Goal: Task Accomplishment & Management: Manage account settings

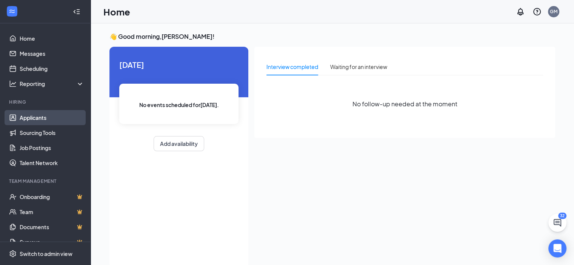
click at [40, 119] on link "Applicants" at bounding box center [52, 117] width 65 height 15
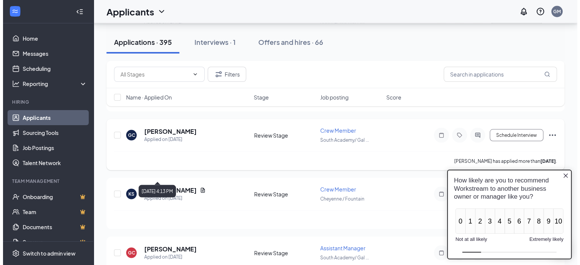
scroll to position [1434, 0]
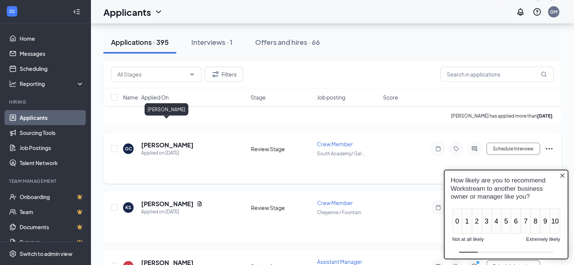
click at [166, 141] on h5 "[PERSON_NAME]" at bounding box center [167, 145] width 52 height 8
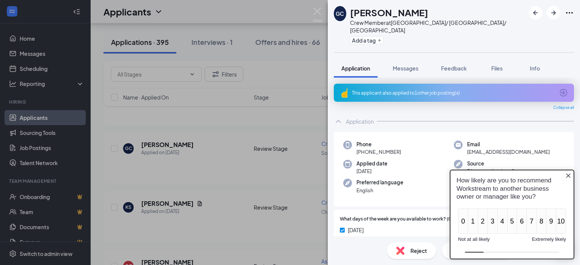
click at [567, 176] on icon "Close button" at bounding box center [568, 175] width 6 height 6
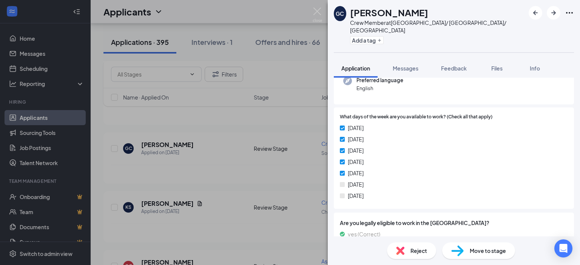
scroll to position [218, 0]
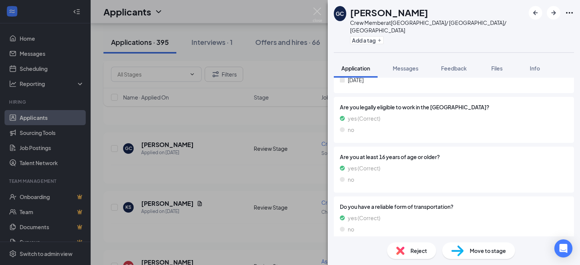
click at [473, 250] on span "Move to stage" at bounding box center [487, 251] width 36 height 8
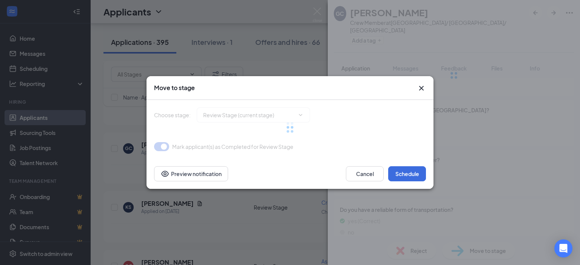
type input "Onsite Interview (next stage)"
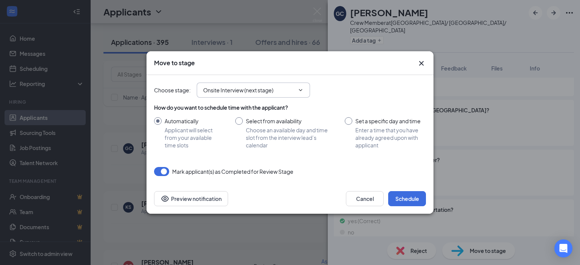
click at [302, 91] on icon "ChevronDown" at bounding box center [300, 90] width 6 height 6
click at [300, 90] on icon "ChevronDown" at bounding box center [300, 90] width 3 height 2
click at [299, 89] on icon "ChevronDown" at bounding box center [300, 90] width 6 height 6
click at [421, 63] on icon "Cross" at bounding box center [421, 63] width 5 height 5
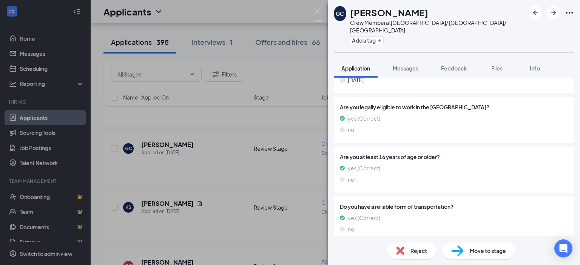
scroll to position [0, 0]
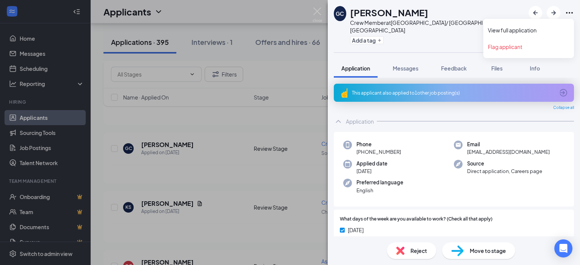
click at [568, 12] on icon "Ellipses" at bounding box center [568, 12] width 9 height 9
click at [504, 30] on link "View full application" at bounding box center [527, 30] width 81 height 8
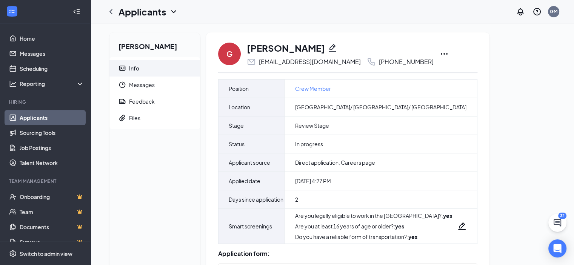
click at [441, 54] on icon "Ellipses" at bounding box center [444, 54] width 7 height 2
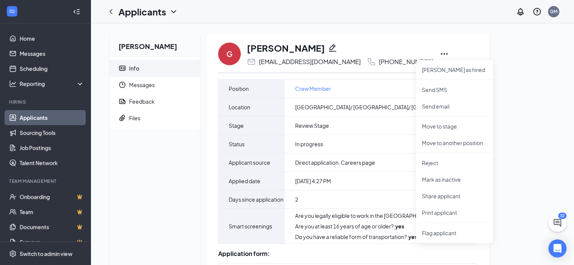
click at [540, 81] on div "Gregory Collins Info Messages Feedback Files G Gregory Collins gregory6collins@…" at bounding box center [332, 208] width 458 height 352
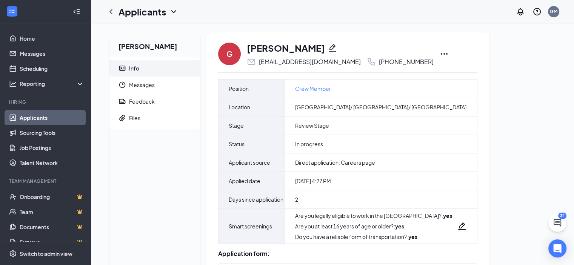
click at [266, 0] on div "Applicants GM" at bounding box center [332, 11] width 483 height 23
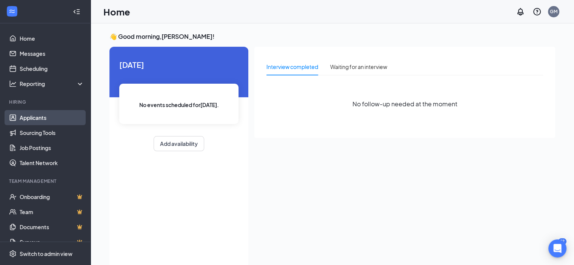
click at [27, 117] on link "Applicants" at bounding box center [52, 117] width 65 height 15
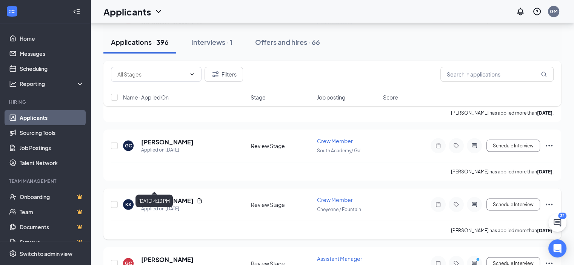
scroll to position [1471, 0]
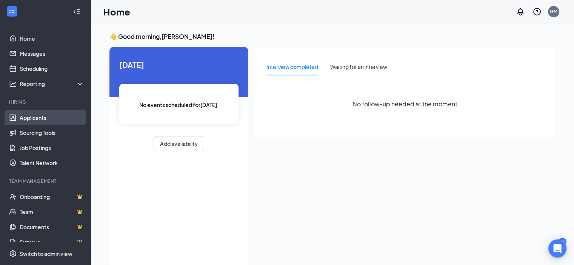
click at [48, 115] on link "Applicants" at bounding box center [52, 117] width 65 height 15
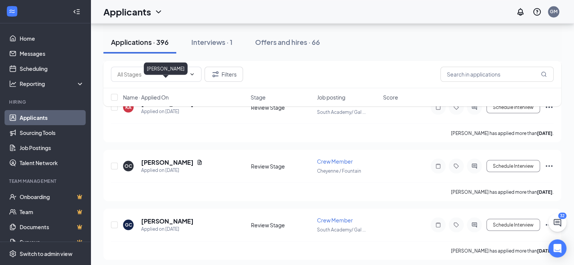
scroll to position [1434, 0]
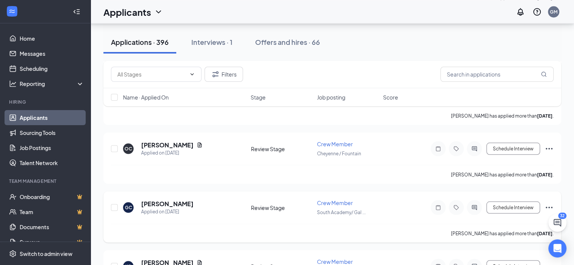
click at [548, 207] on icon "Ellipses" at bounding box center [549, 208] width 7 height 2
click at [194, 200] on div "GC Gregory Collins Applied on Sep 13" at bounding box center [184, 208] width 123 height 16
click at [521, 201] on button "Schedule Interview" at bounding box center [513, 207] width 54 height 12
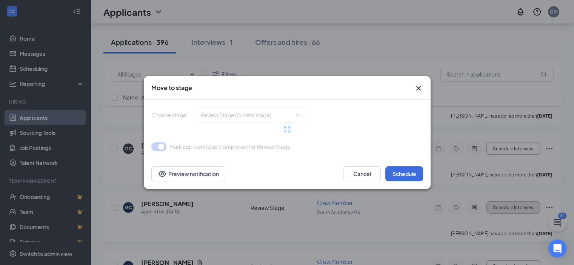
type input "Onsite Interview (next stage)"
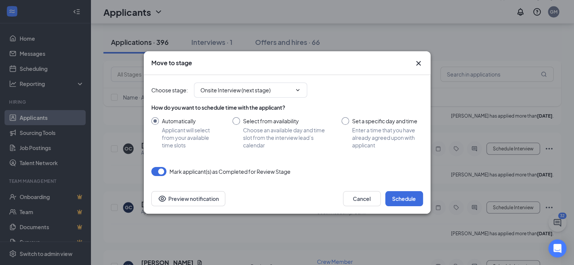
click at [416, 64] on icon "Cross" at bounding box center [418, 63] width 9 height 9
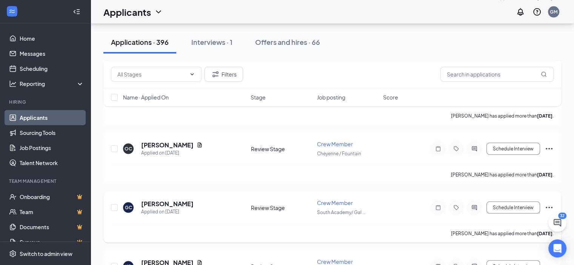
click at [549, 203] on icon "Ellipses" at bounding box center [548, 207] width 9 height 9
click at [506, 201] on p "Mark as hired" at bounding box center [514, 202] width 65 height 8
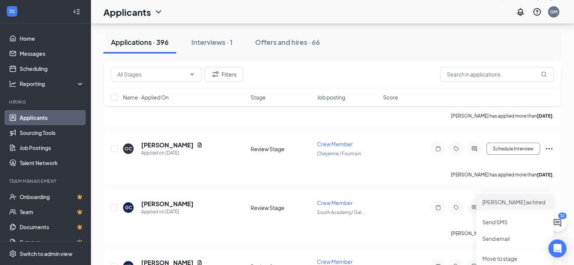
type input "Hiring Complete (final stage)"
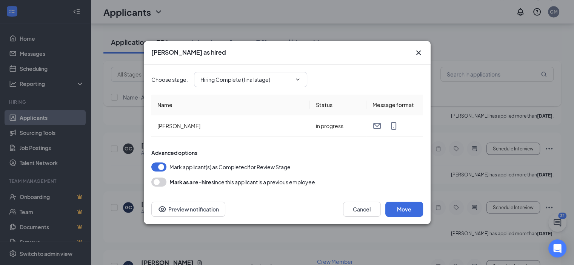
click at [418, 54] on icon "Cross" at bounding box center [418, 53] width 5 height 5
